Goal: Transaction & Acquisition: Purchase product/service

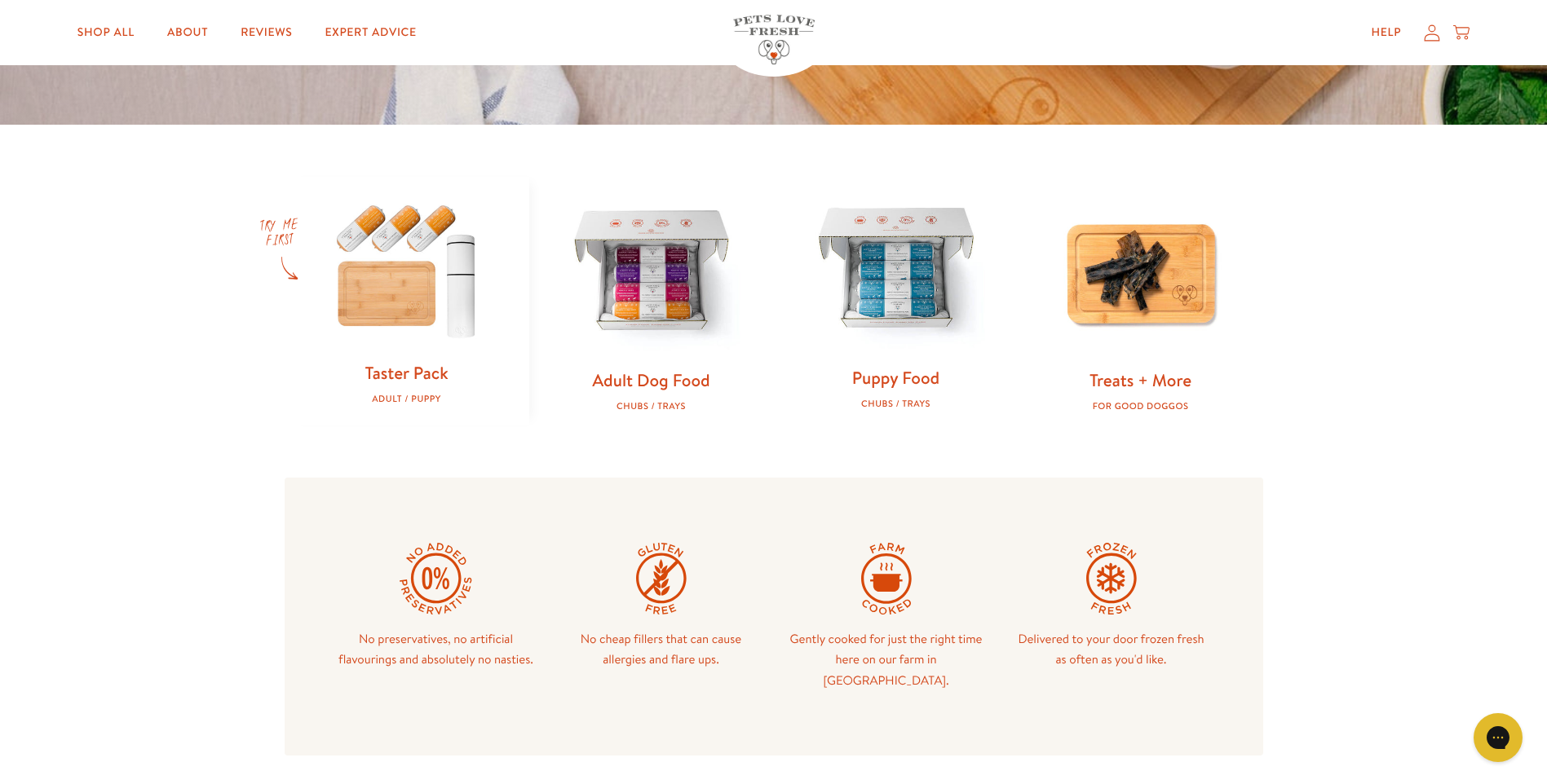
scroll to position [570, 0]
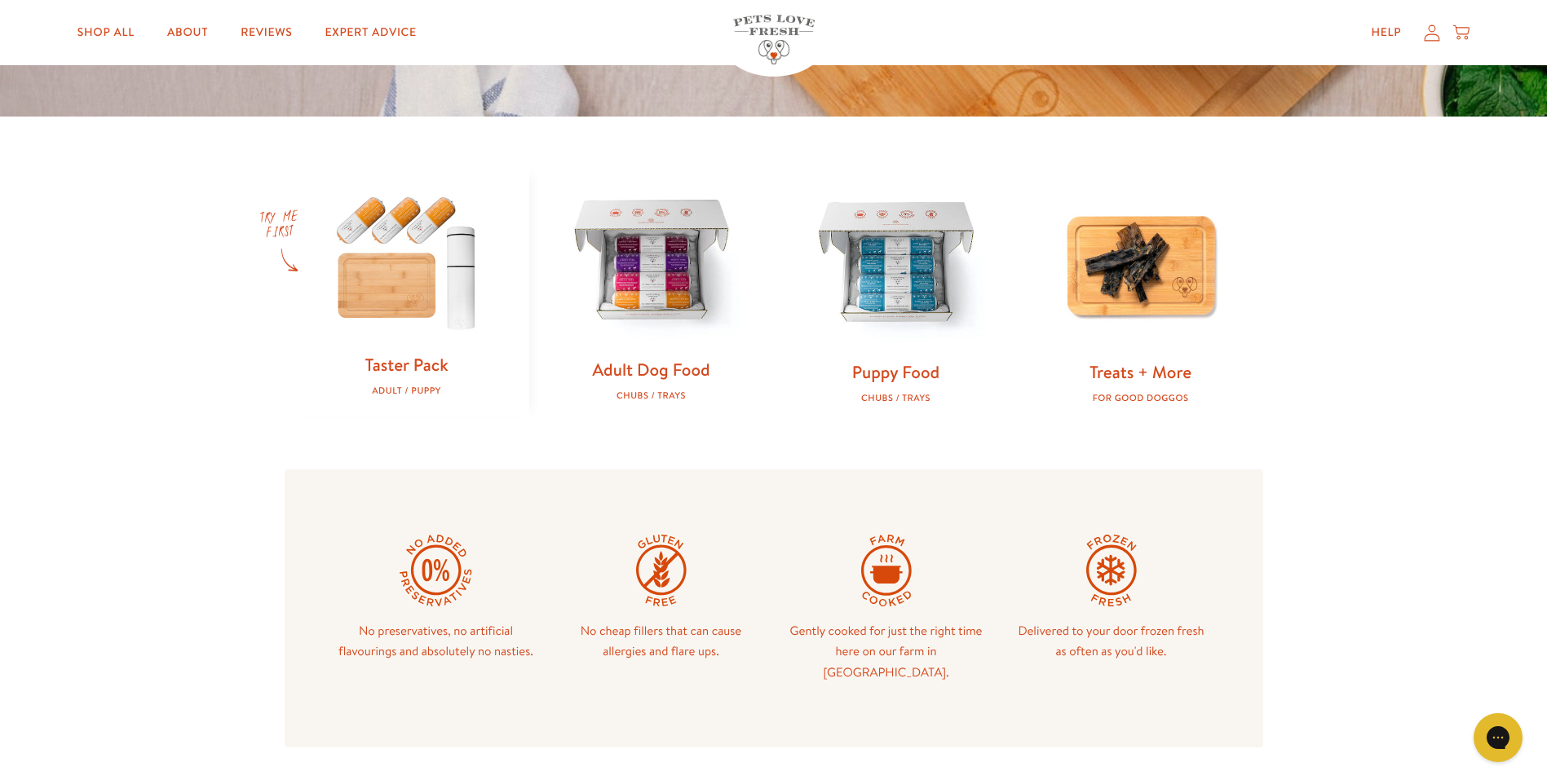
click at [657, 265] on img at bounding box center [652, 262] width 193 height 193
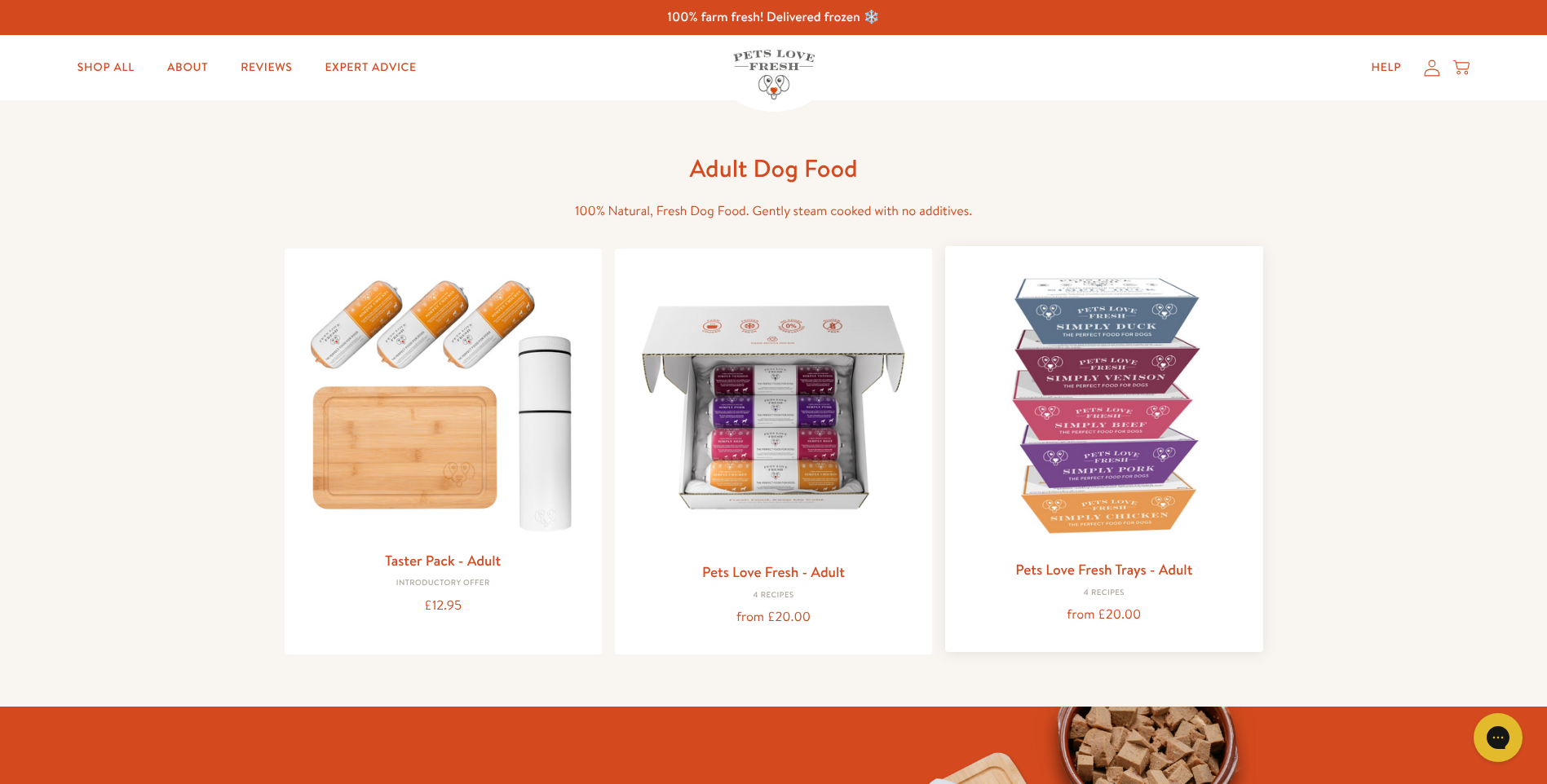
click at [1079, 386] on img at bounding box center [1103, 404] width 291 height 291
click at [1128, 342] on img at bounding box center [1103, 404] width 291 height 291
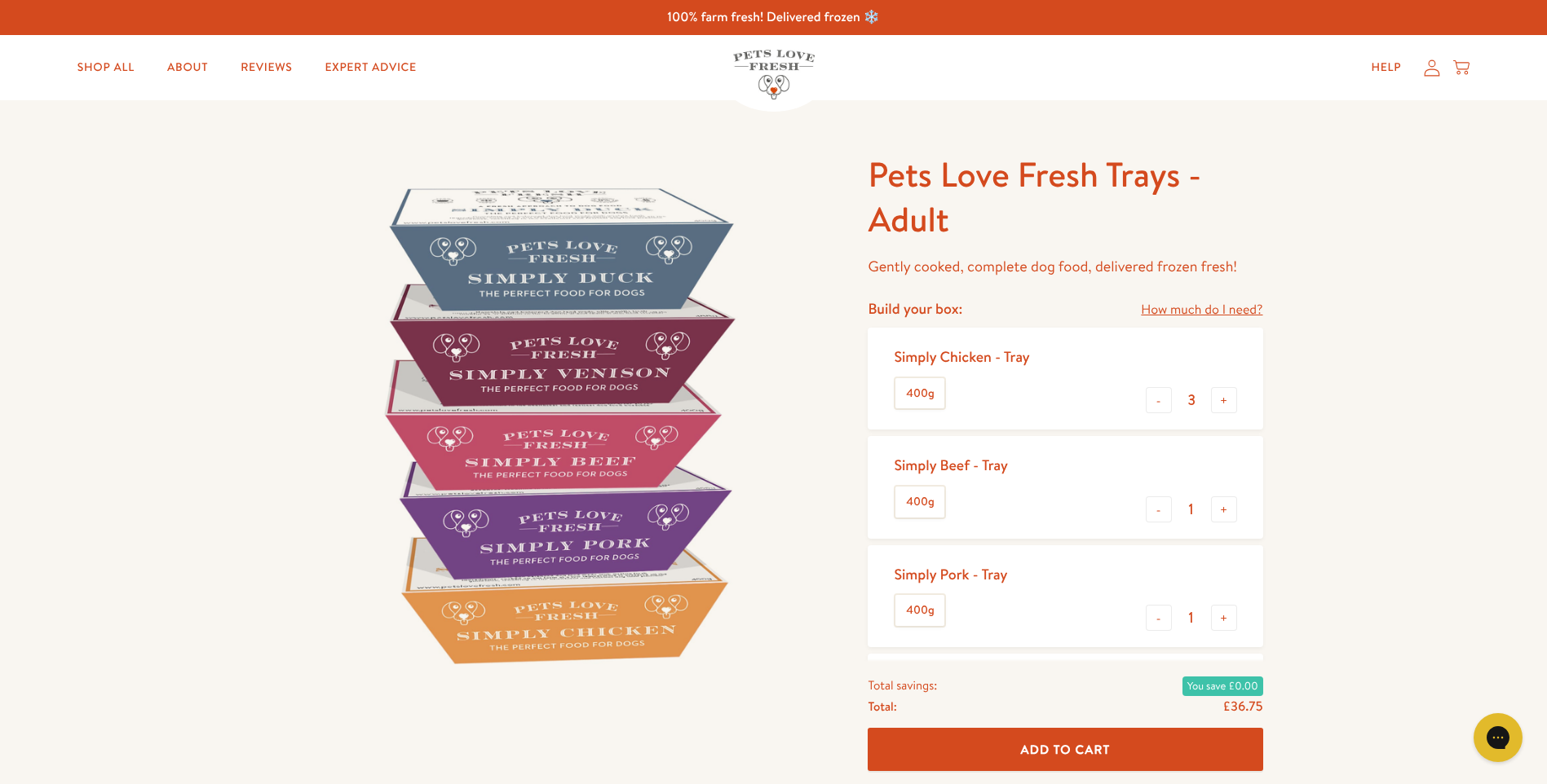
click at [1203, 315] on link "How much do I need?" at bounding box center [1201, 310] width 121 height 22
